Goal: Information Seeking & Learning: Compare options

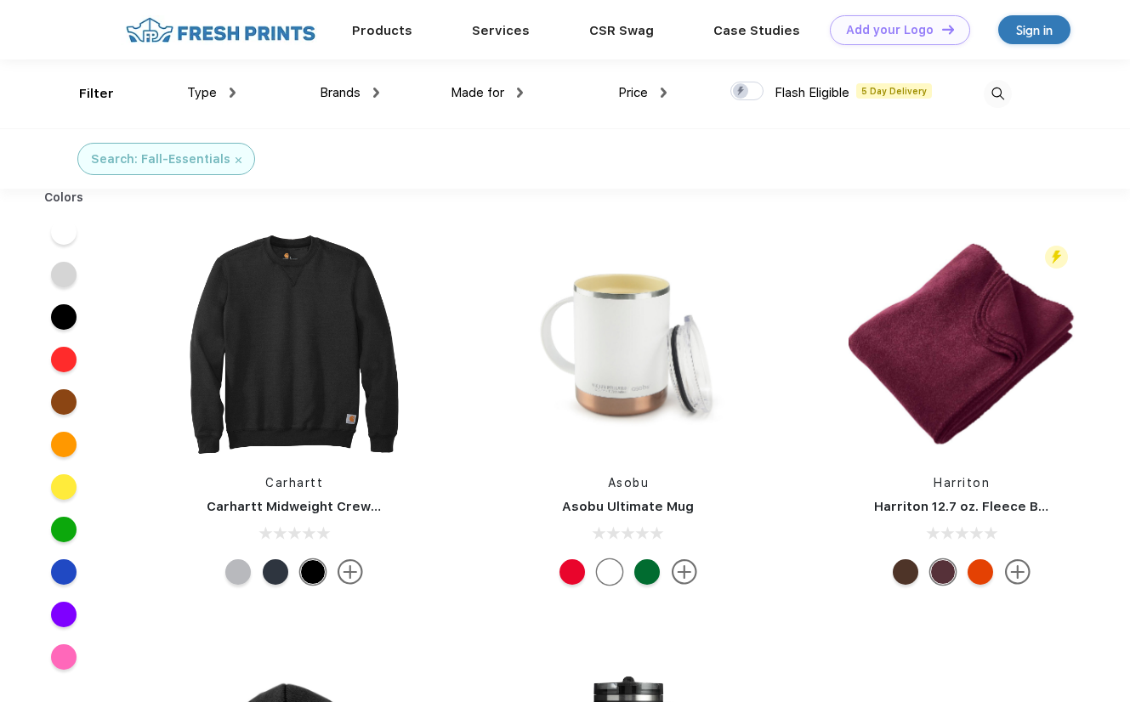
scroll to position [1, 0]
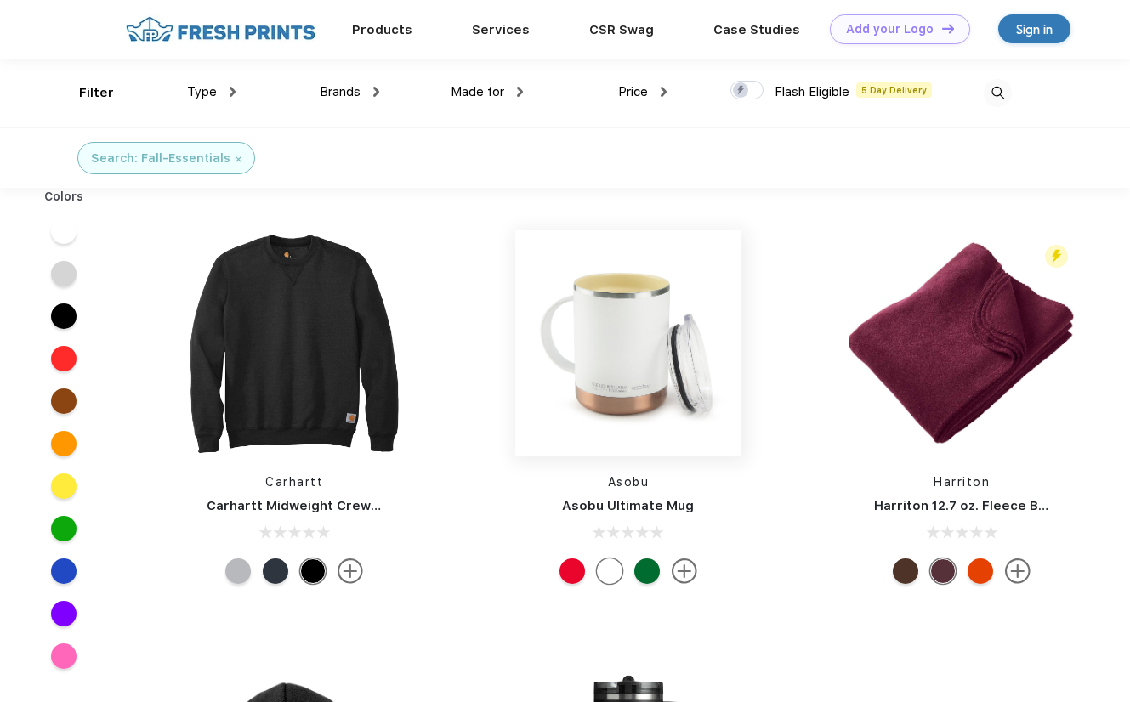
click at [616, 365] on img at bounding box center [628, 343] width 226 height 226
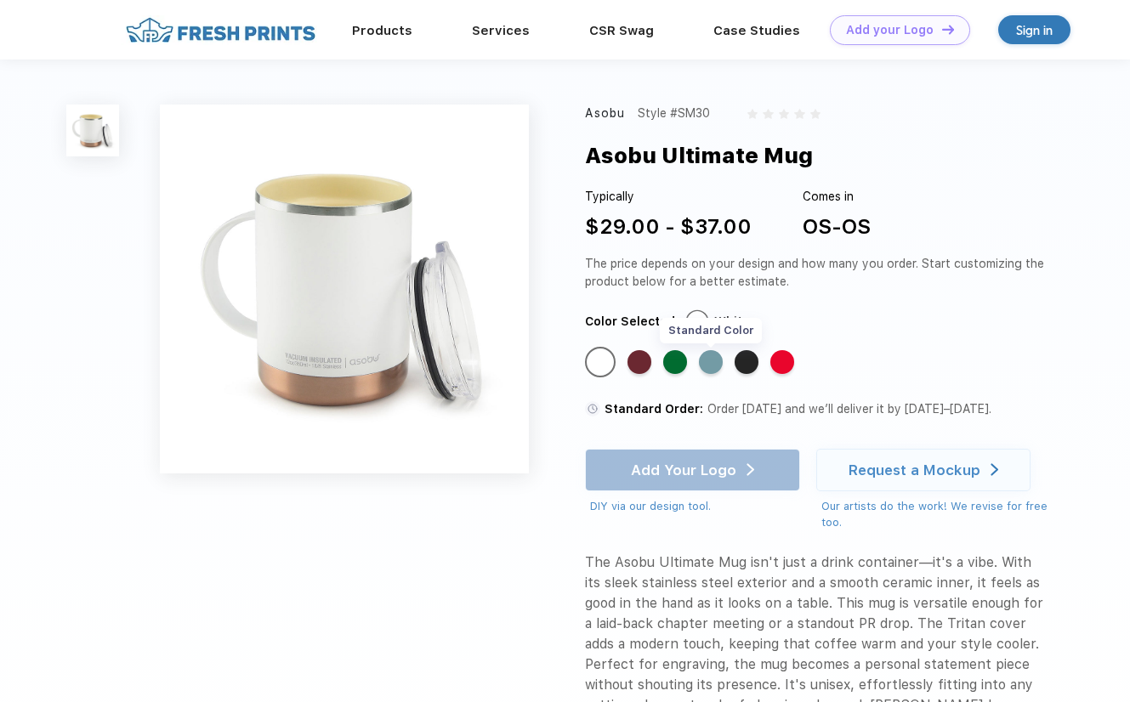
click at [701, 358] on div "Standard Color" at bounding box center [711, 362] width 24 height 24
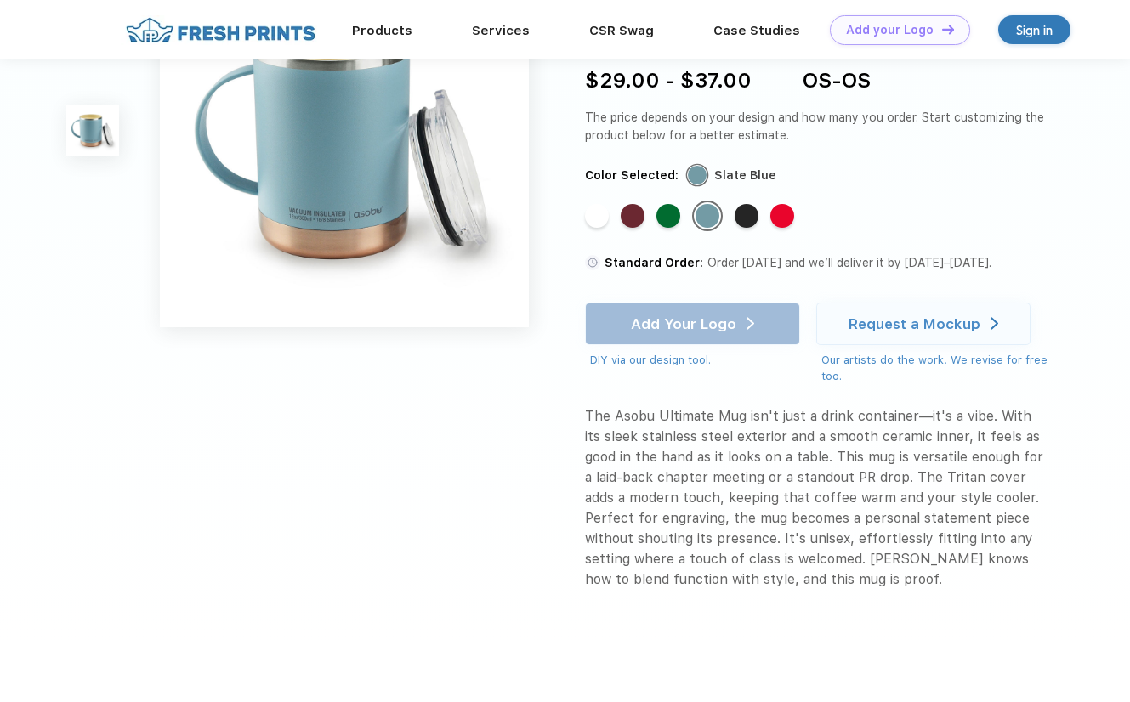
scroll to position [81, 0]
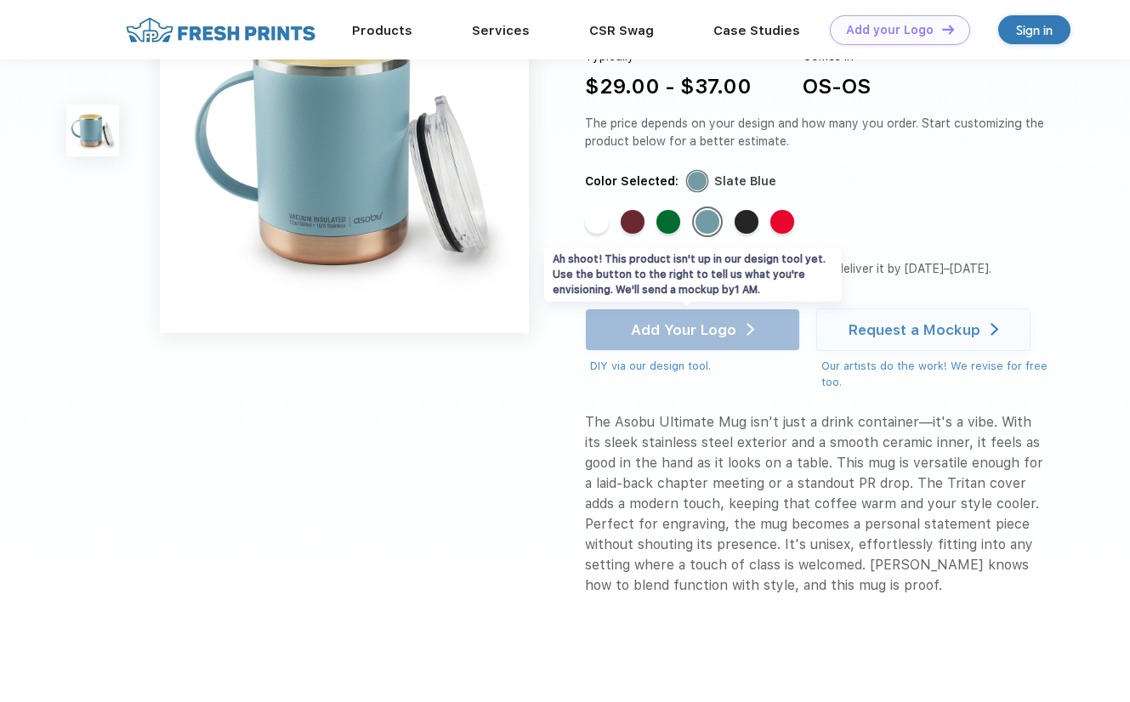
click at [735, 338] on div "Add Your Logo DIY via our design tool. Ah shoot! This product isn't up in our d…" at bounding box center [692, 342] width 215 height 66
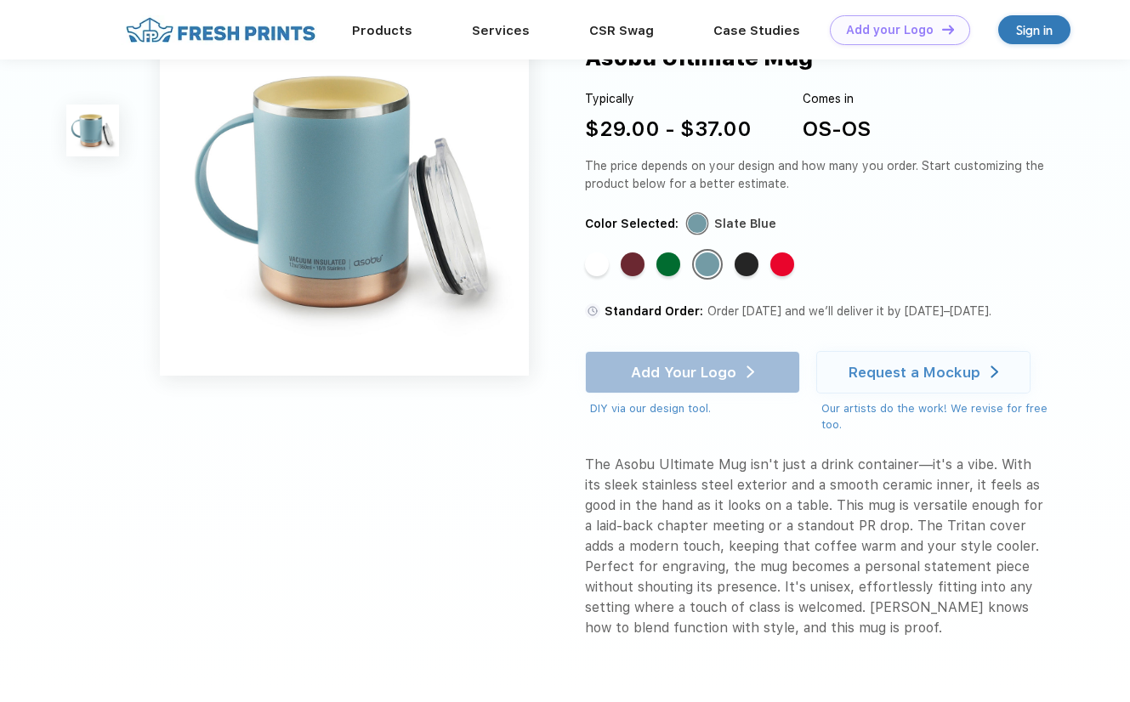
scroll to position [0, 0]
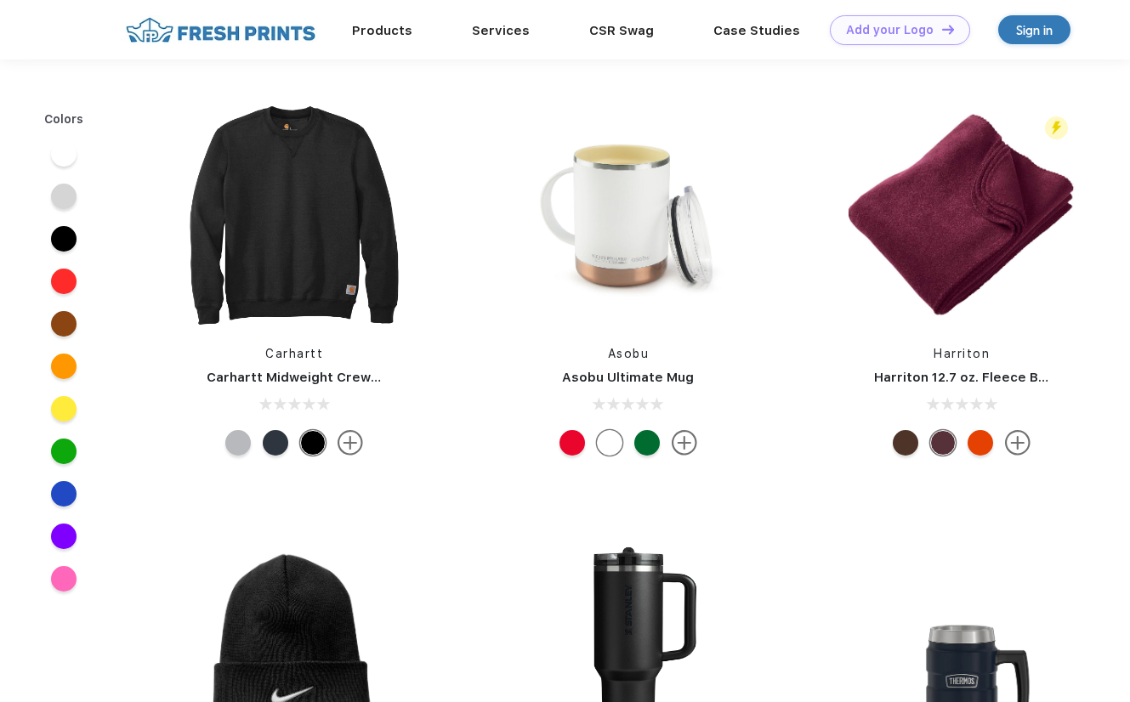
scroll to position [1, 0]
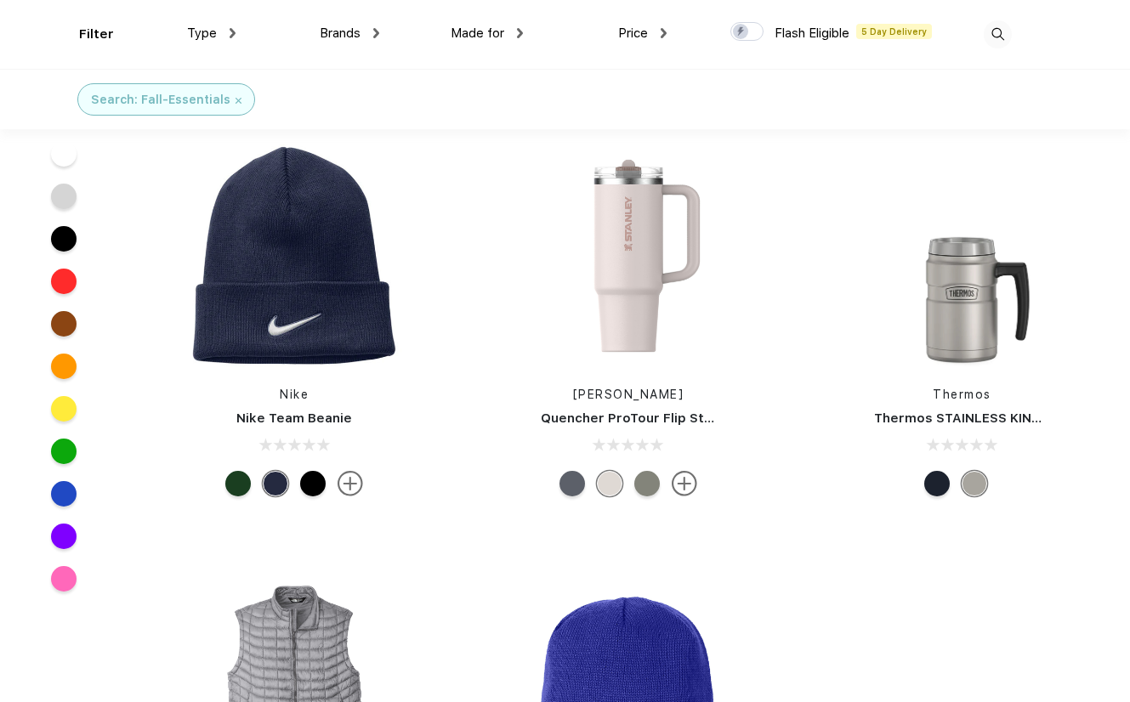
scroll to position [389, 0]
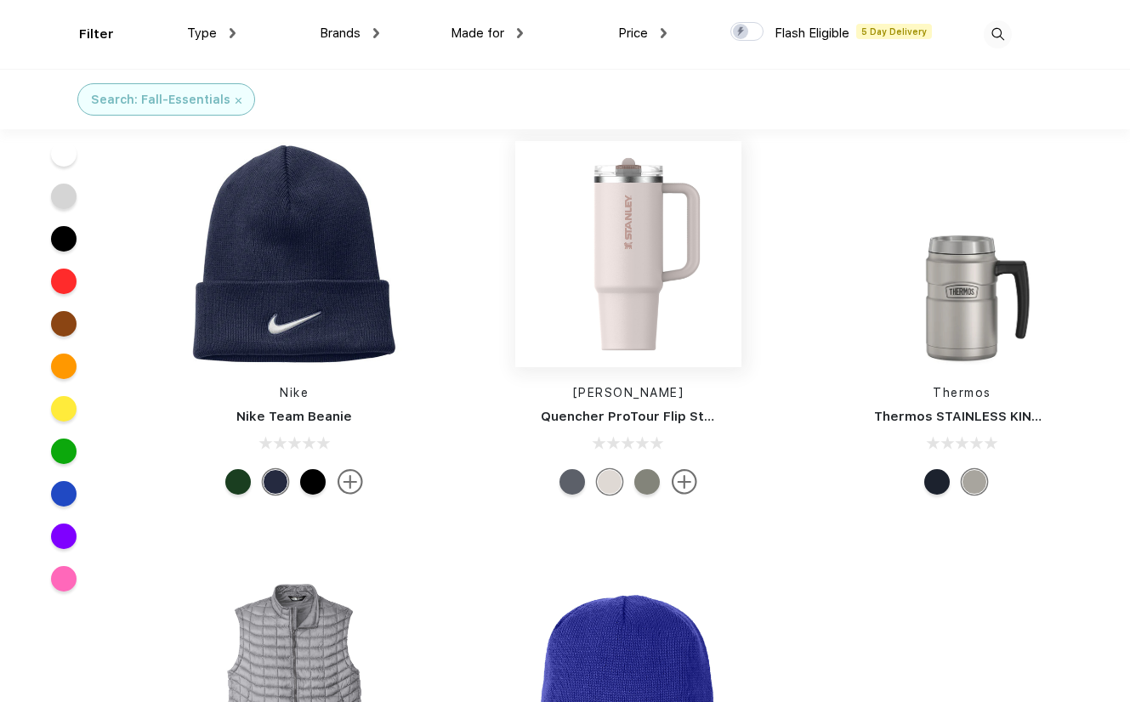
click at [634, 287] on img at bounding box center [628, 254] width 226 height 226
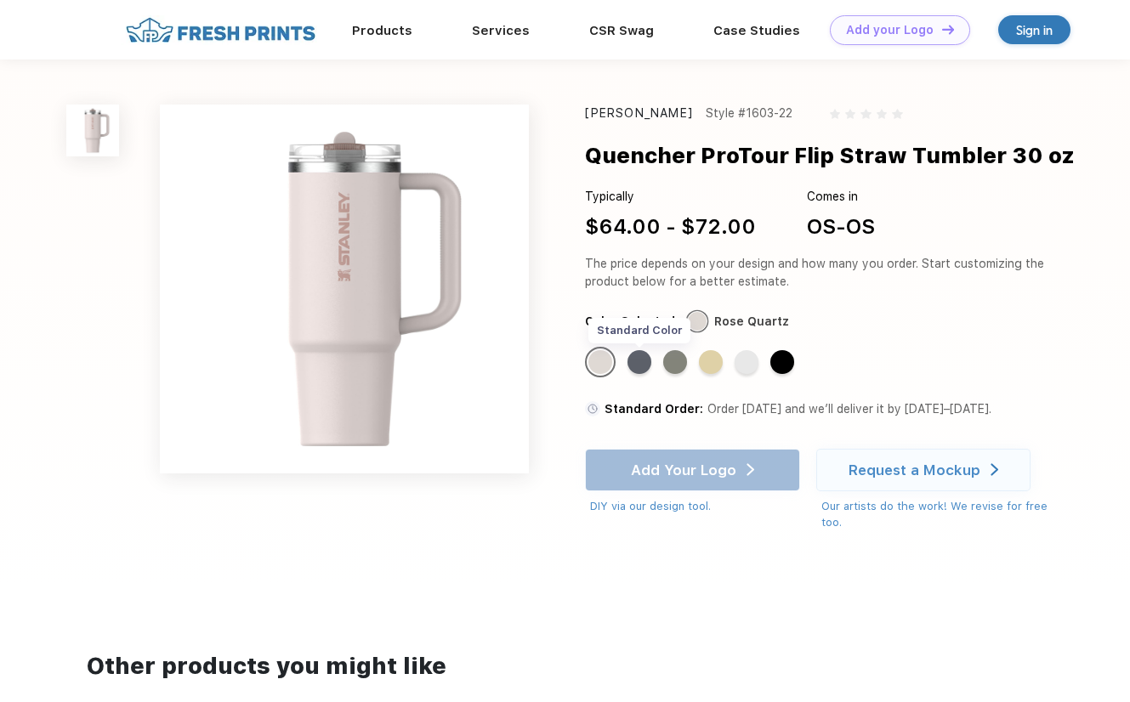
click at [646, 366] on div "Standard Color" at bounding box center [639, 362] width 24 height 24
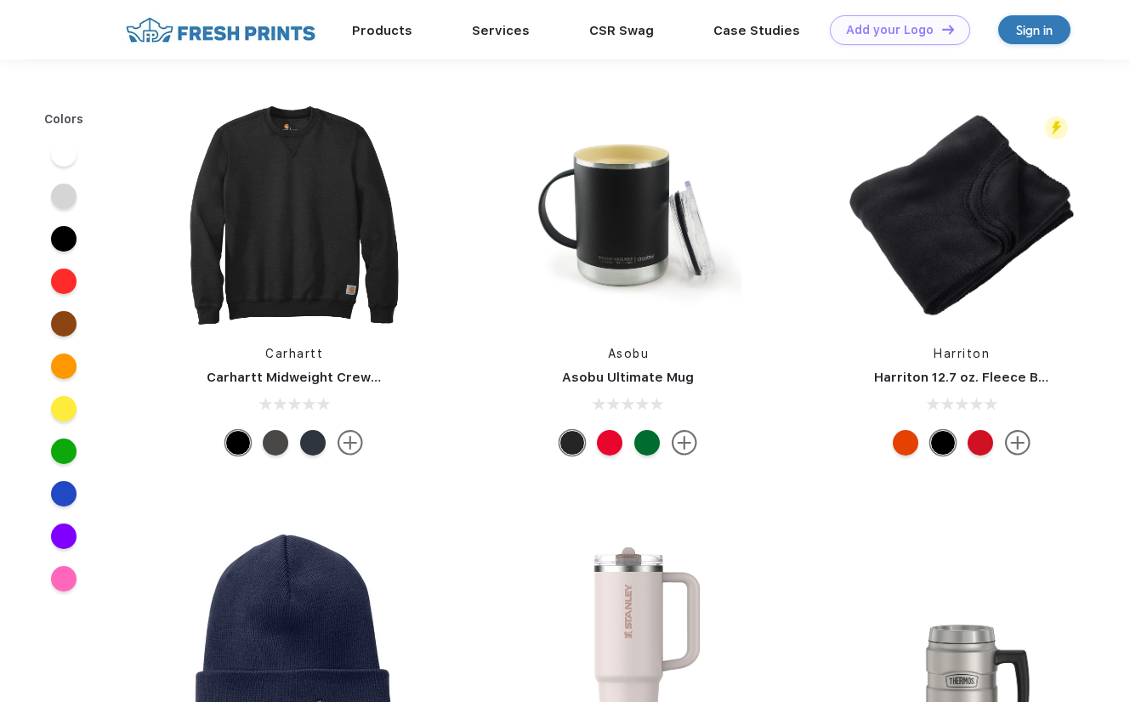
scroll to position [389, 0]
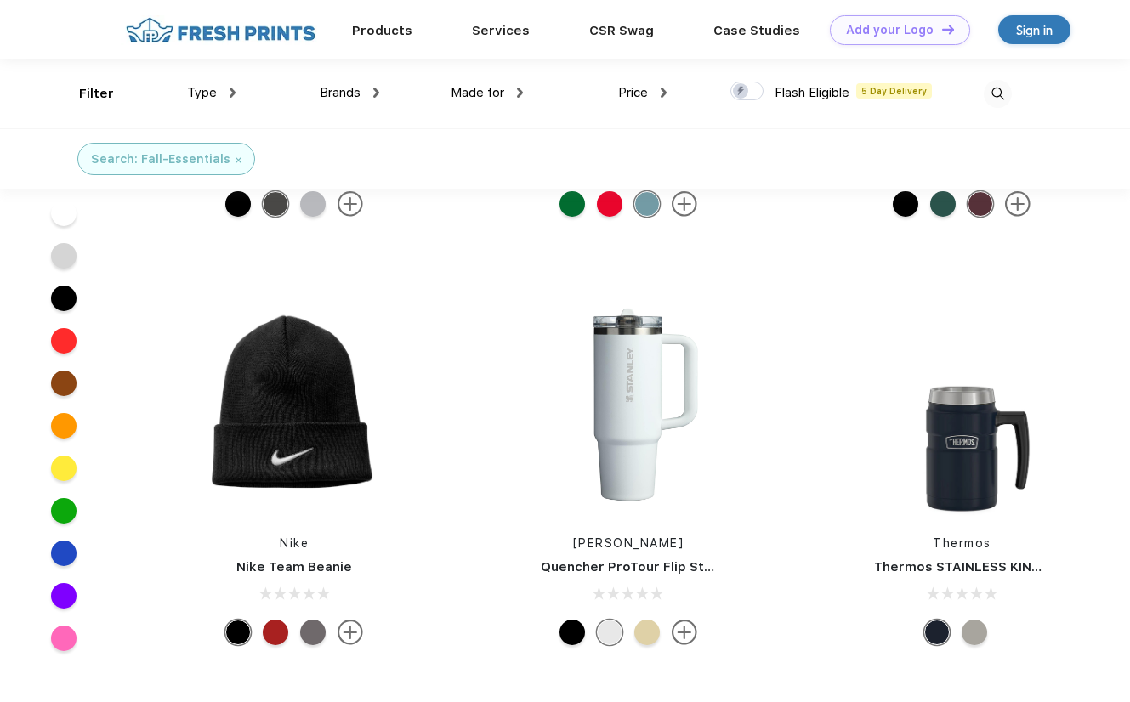
scroll to position [118, 0]
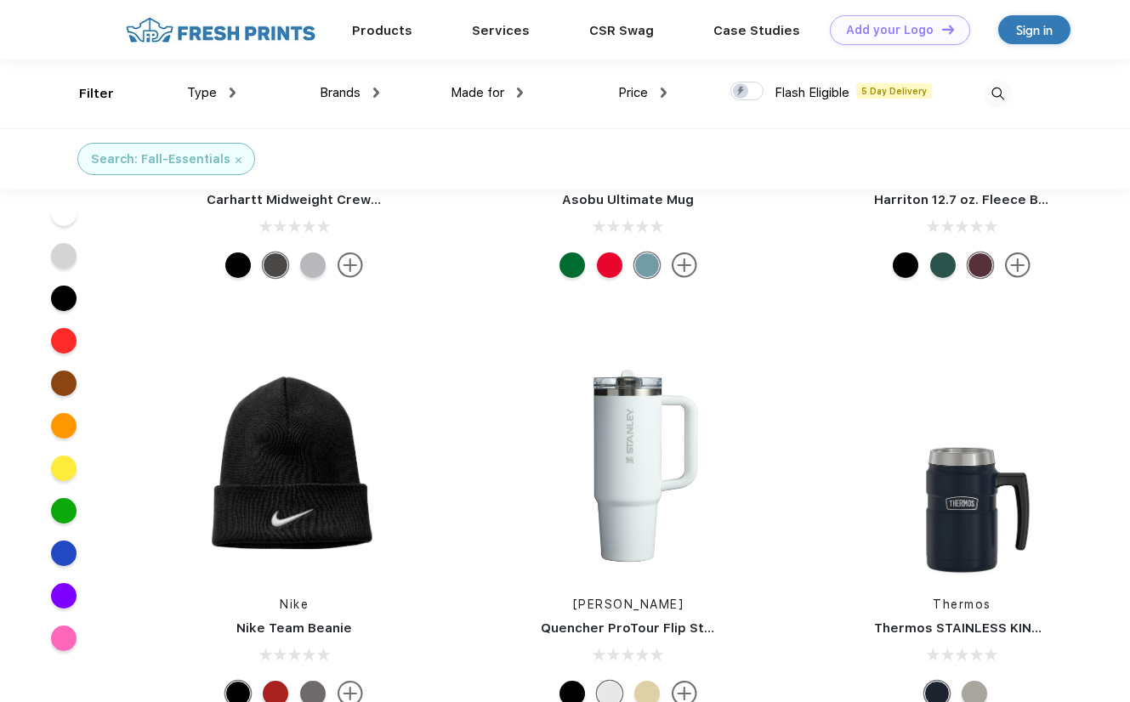
click at [60, 548] on div at bounding box center [64, 554] width 26 height 26
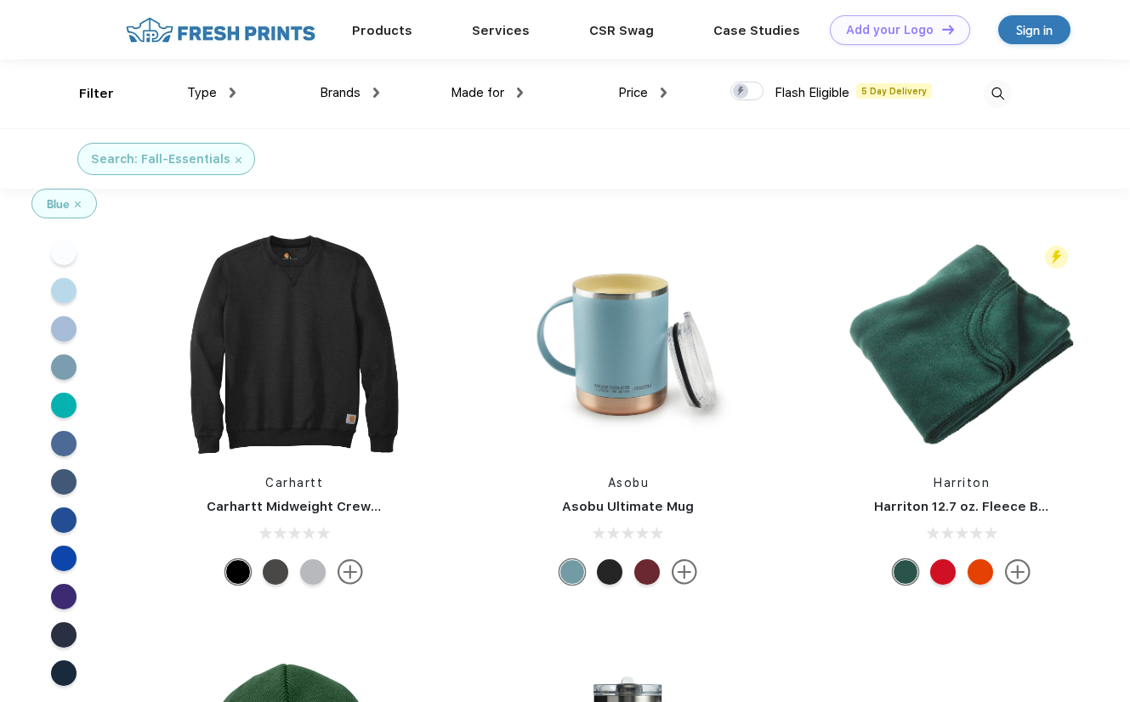
click at [202, 89] on span "Type" at bounding box center [202, 92] width 30 height 15
click at [613, 105] on link "Women-Owned Brands" at bounding box center [650, 104] width 149 height 15
